Goal: Check status: Check status

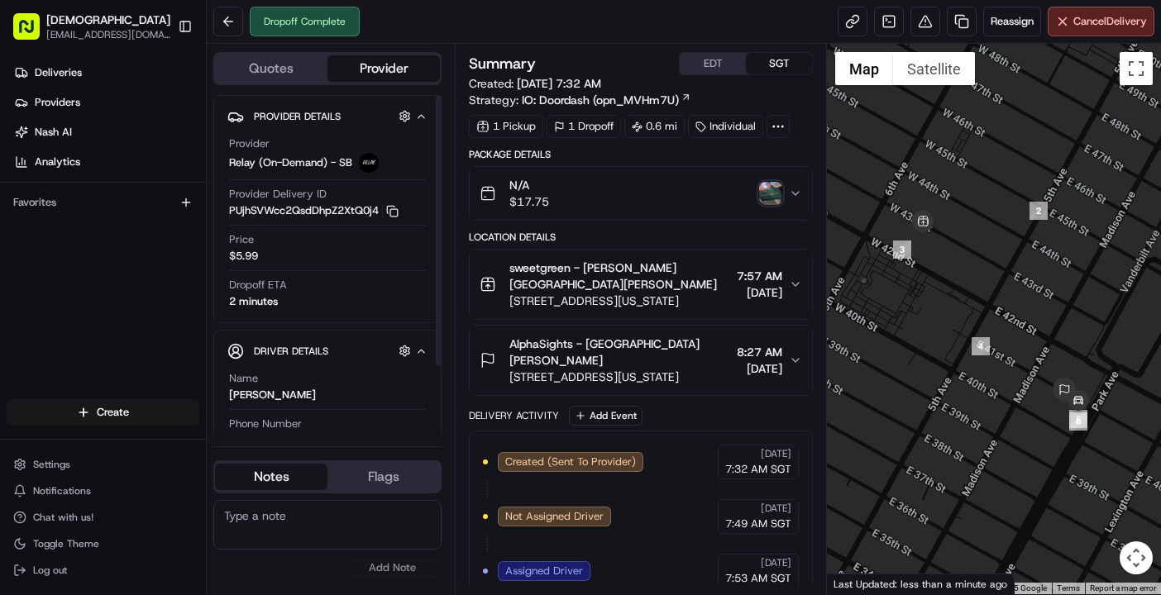
click at [83, 335] on div "Deliveries Providers [PERSON_NAME] Analytics Favorites" at bounding box center [103, 231] width 206 height 356
click at [782, 197] on img "button" at bounding box center [770, 193] width 23 height 23
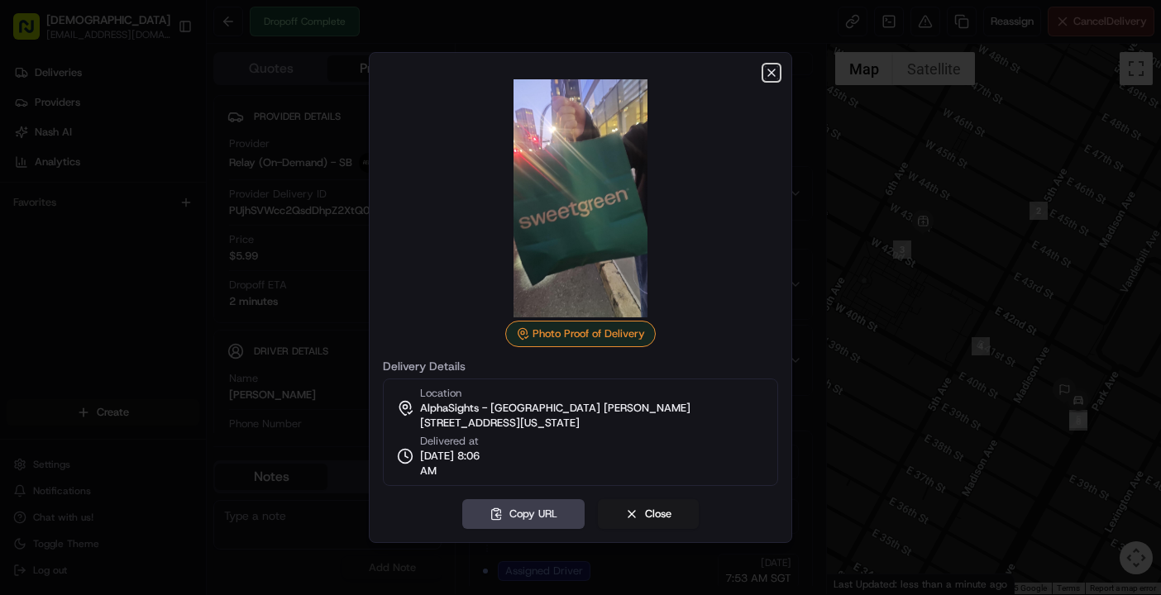
click at [772, 69] on icon "button" at bounding box center [771, 72] width 13 height 13
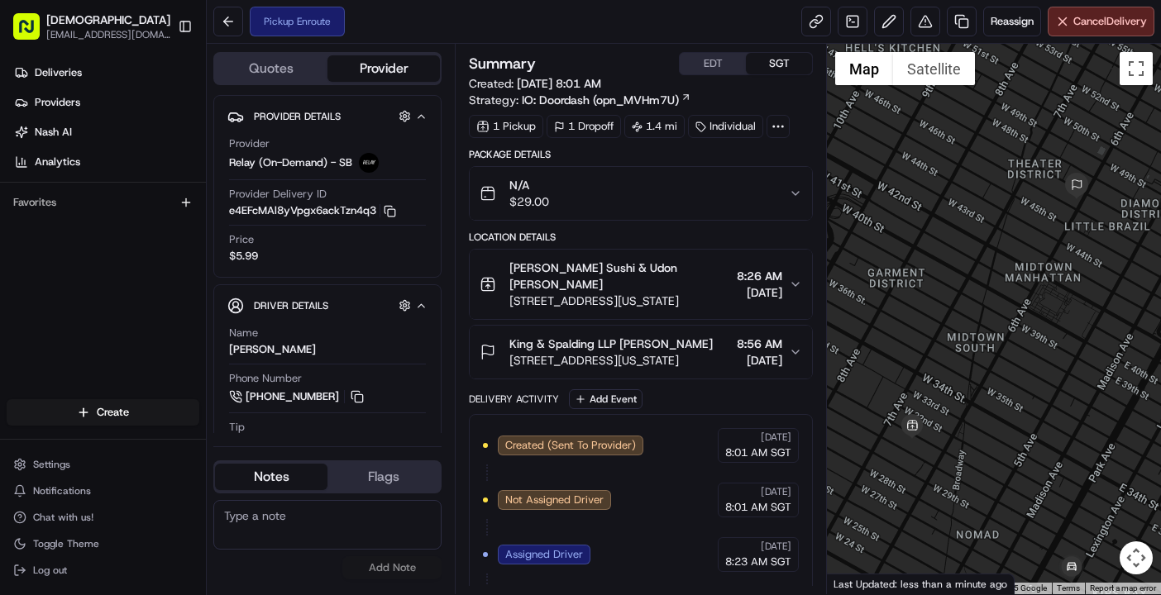
drag, startPoint x: 561, startPoint y: 21, endPoint x: 561, endPoint y: 33, distance: 12.4
click at [561, 21] on div "Pickup Enroute Reassign Cancel Delivery" at bounding box center [684, 22] width 954 height 44
click at [88, 282] on div "Deliveries Providers [PERSON_NAME] Analytics Favorites" at bounding box center [103, 231] width 206 height 356
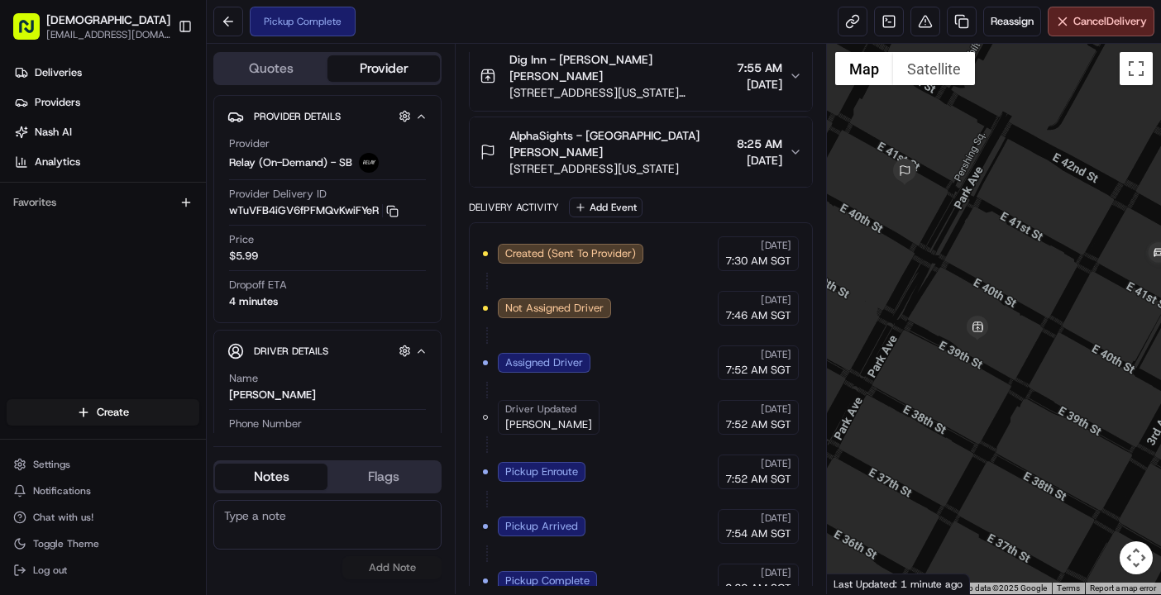
drag, startPoint x: 1078, startPoint y: 339, endPoint x: 1006, endPoint y: 378, distance: 82.5
click at [1006, 378] on div at bounding box center [994, 319] width 334 height 551
